Goal: Task Accomplishment & Management: Manage account settings

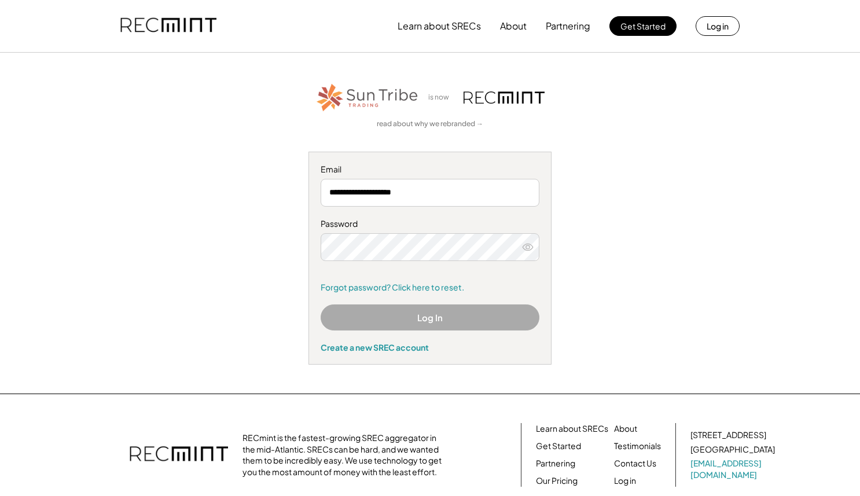
click at [393, 311] on button "Log In" at bounding box center [430, 317] width 219 height 26
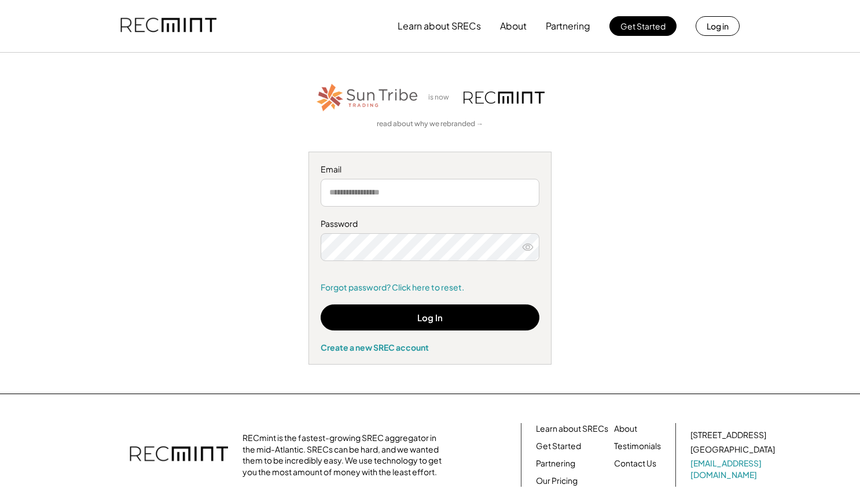
click at [409, 192] on input "email" at bounding box center [430, 193] width 219 height 28
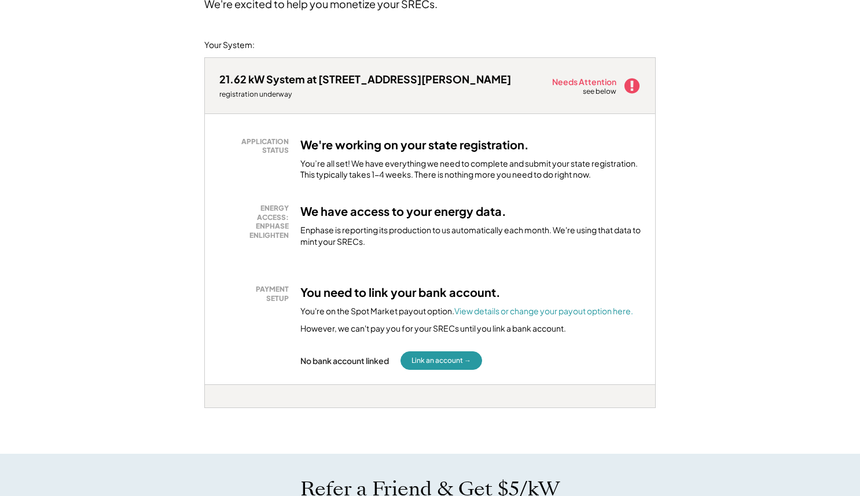
scroll to position [171, 0]
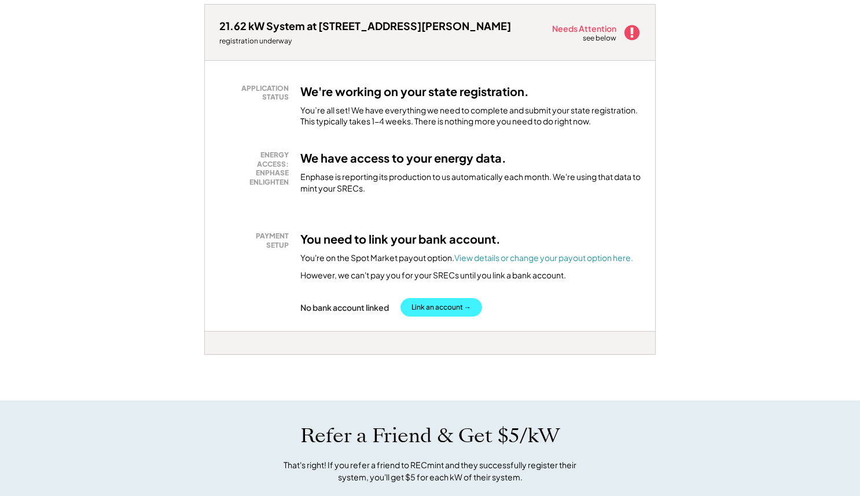
click at [424, 311] on button "Link an account →" at bounding box center [441, 307] width 82 height 19
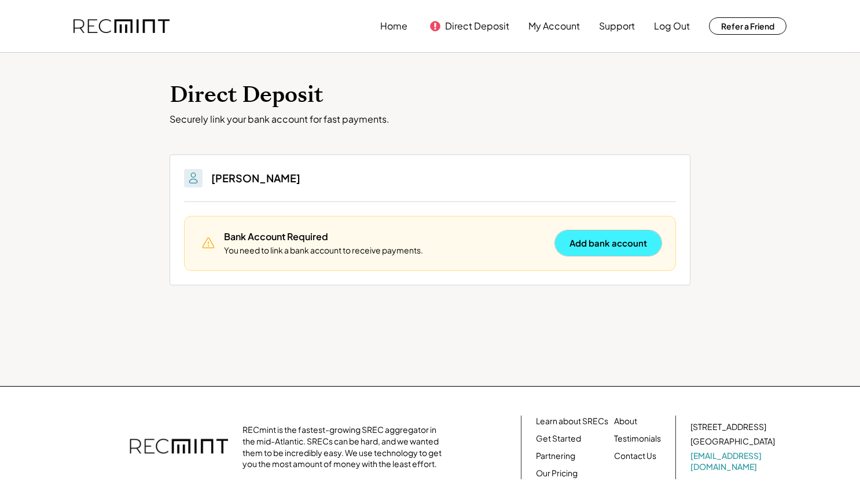
click at [609, 248] on button "Add bank account" at bounding box center [608, 242] width 106 height 25
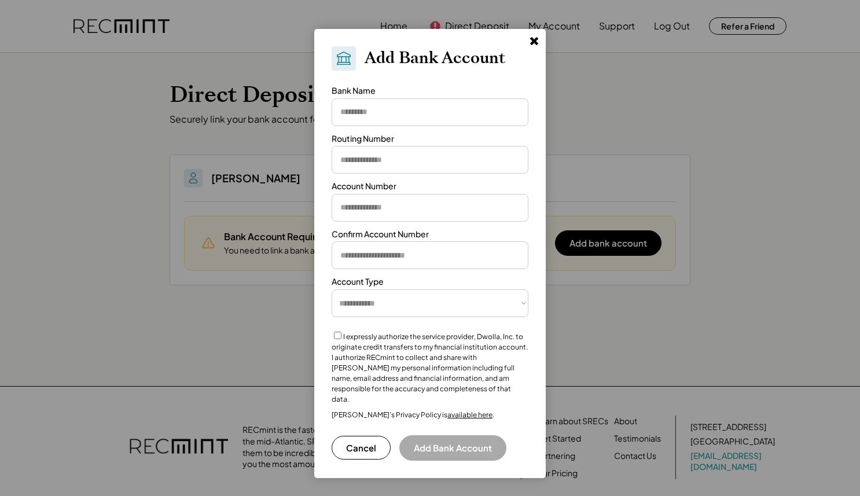
click at [484, 106] on input "input" at bounding box center [430, 112] width 197 height 28
click at [534, 41] on use at bounding box center [534, 41] width 8 height 8
